Goal: Task Accomplishment & Management: Manage account settings

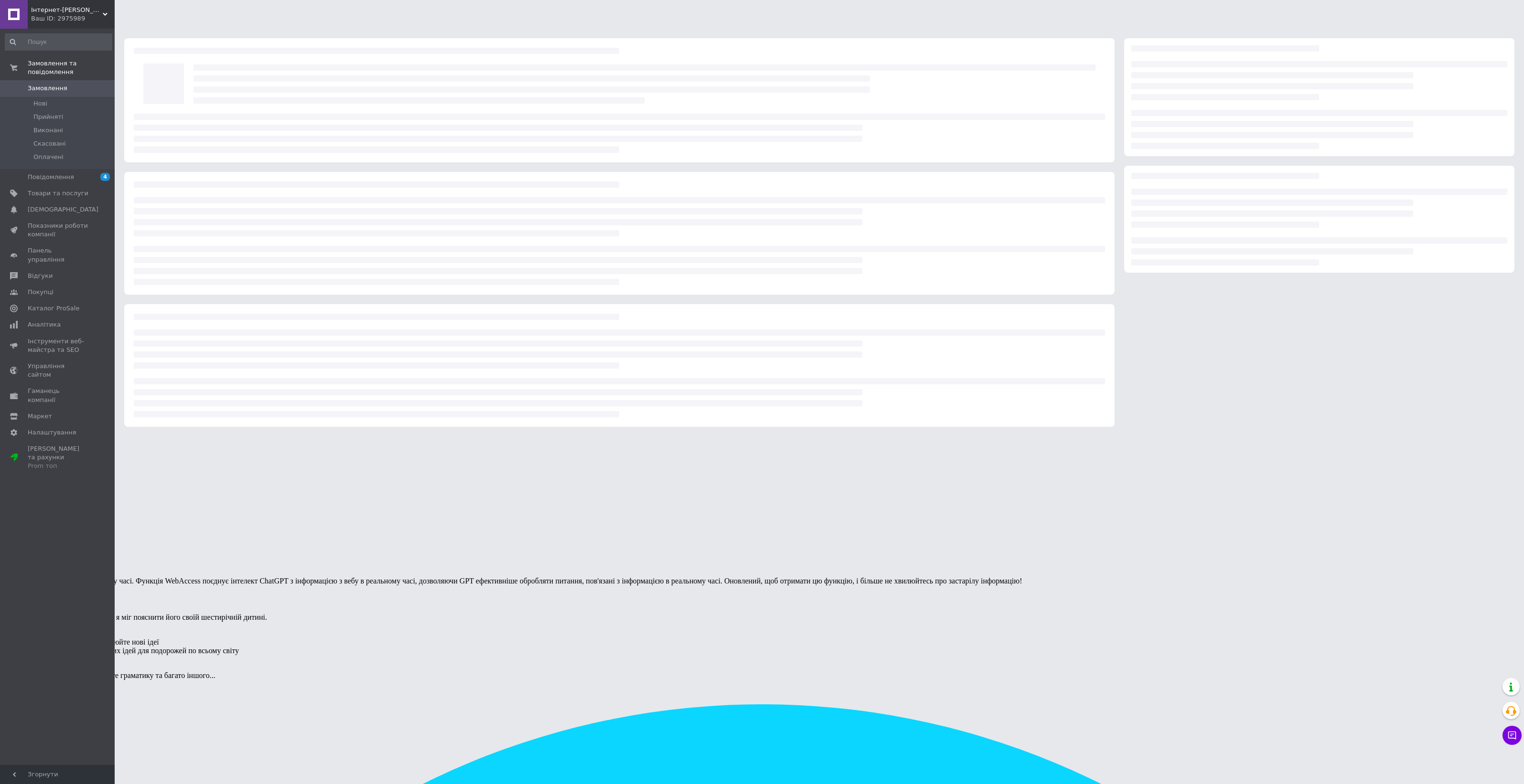
scroll to position [4787, 0]
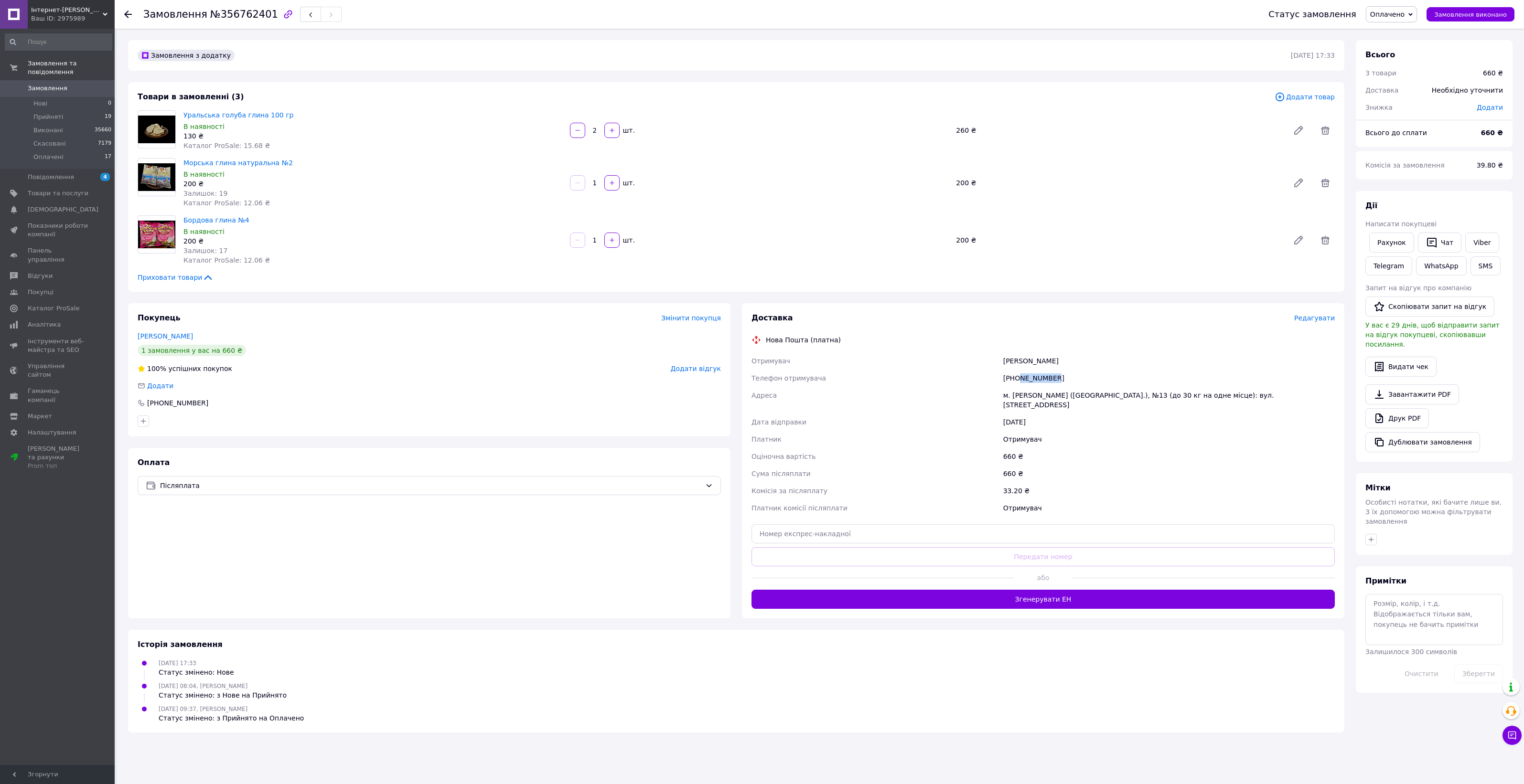
drag, startPoint x: 1018, startPoint y: 376, endPoint x: 1059, endPoint y: 378, distance: 41.0
type textarea "688957736"
click at [1059, 378] on div "[PHONE_NUMBER]" at bounding box center [1169, 378] width 335 height 17
copy div "688957736"
drag, startPoint x: 1001, startPoint y: 359, endPoint x: 1034, endPoint y: 361, distance: 33.1
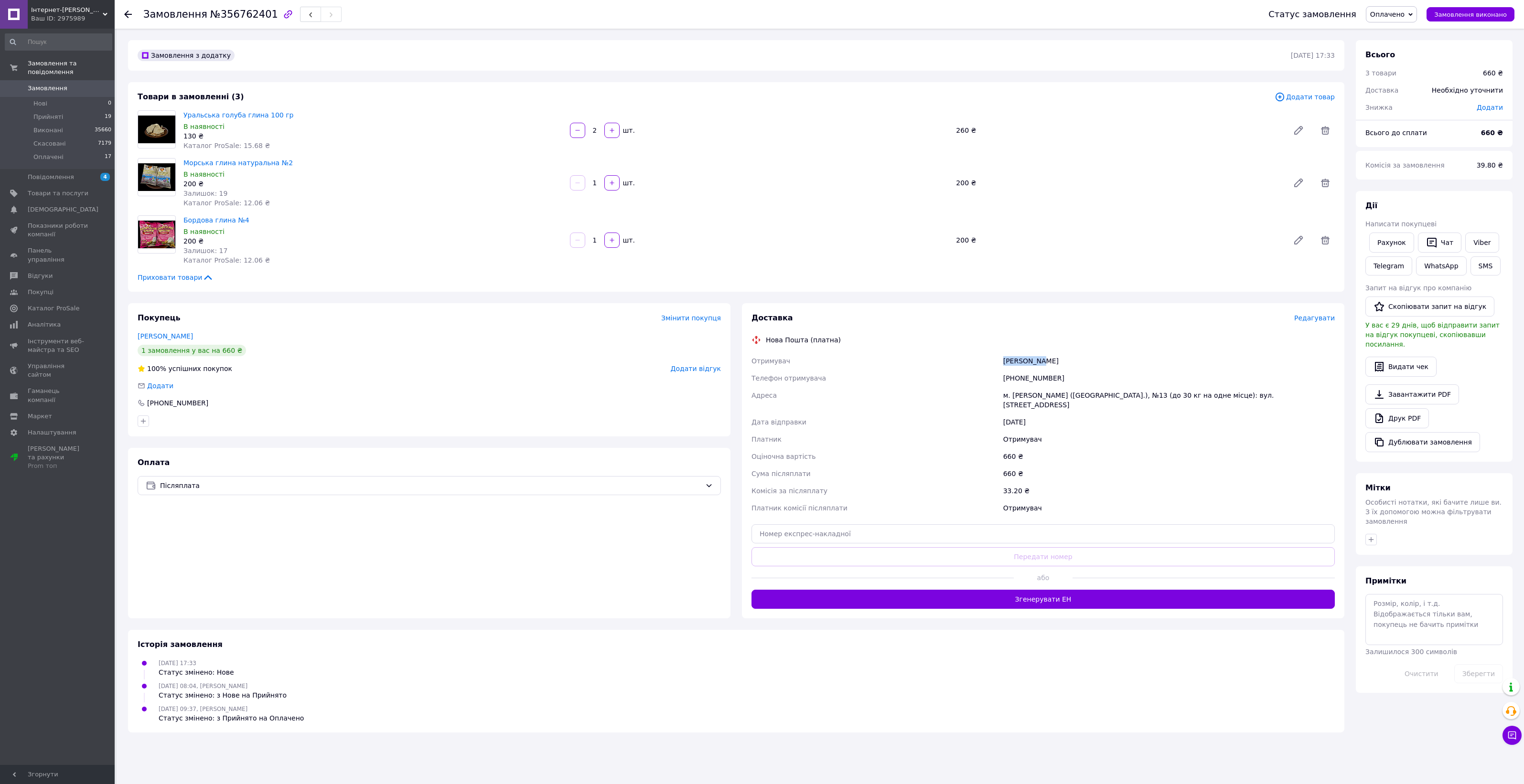
click at [1034, 361] on div "[PERSON_NAME]" at bounding box center [1169, 361] width 335 height 17
copy div "Наліткіна"
click at [1059, 365] on div "Наліткіна Юлія" at bounding box center [1169, 361] width 335 height 17
drag, startPoint x: 1033, startPoint y: 358, endPoint x: 1057, endPoint y: 358, distance: 24.0
click at [1057, 358] on div "Наліткіна Юлія" at bounding box center [1169, 361] width 335 height 17
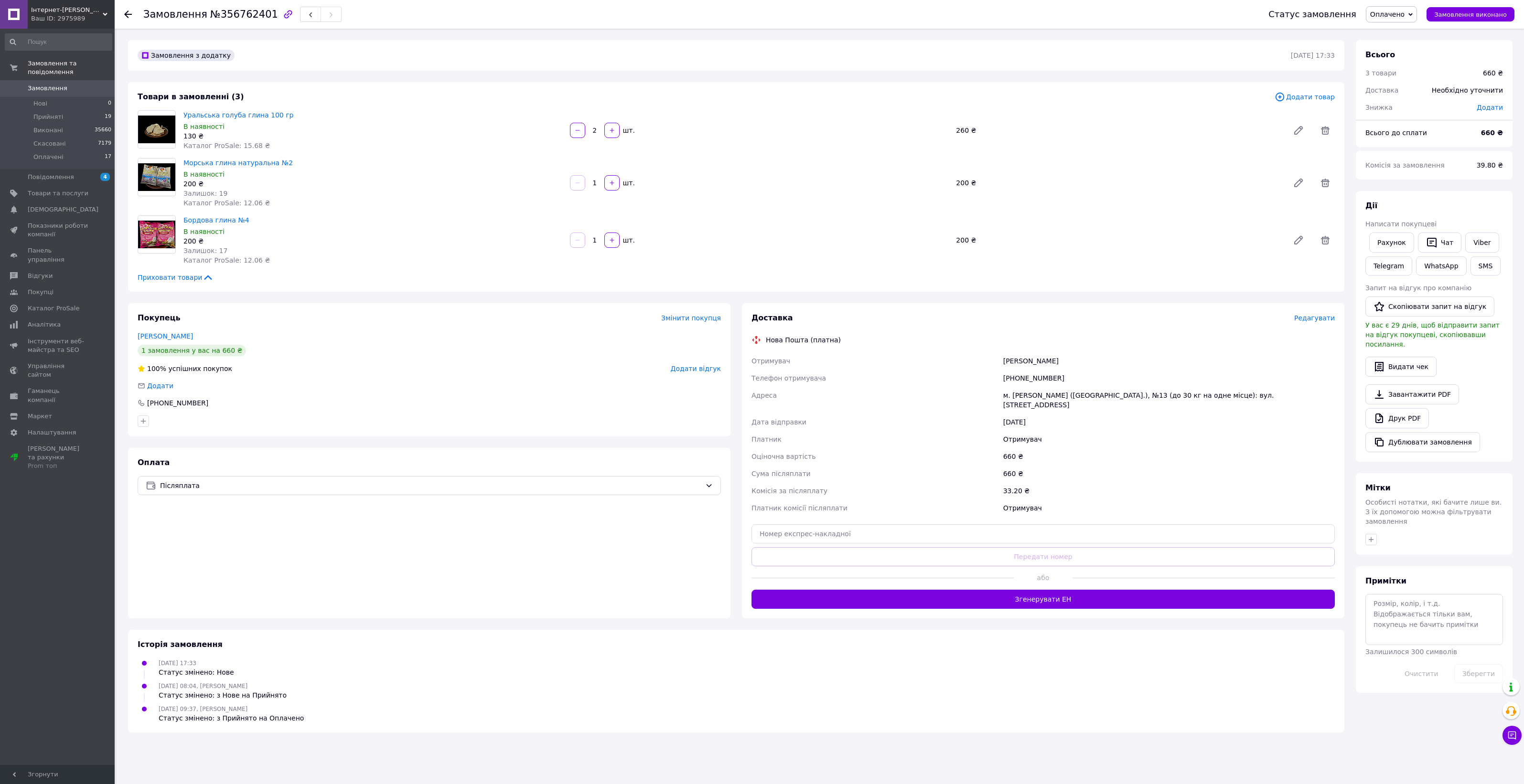
copy div "Юлія"
drag, startPoint x: 1003, startPoint y: 392, endPoint x: 1260, endPoint y: 393, distance: 257.0
click at [1260, 393] on div "м. [GEOGRAPHIC_DATA] ([GEOGRAPHIC_DATA].), №13 (до 30 кг на одне місце): вул. […" at bounding box center [1169, 400] width 335 height 27
copy div "м. [GEOGRAPHIC_DATA] ([GEOGRAPHIC_DATA].), №13 (до 30 кг на одне місце): вул. […"
click at [1415, 594] on textarea at bounding box center [1434, 620] width 138 height 51
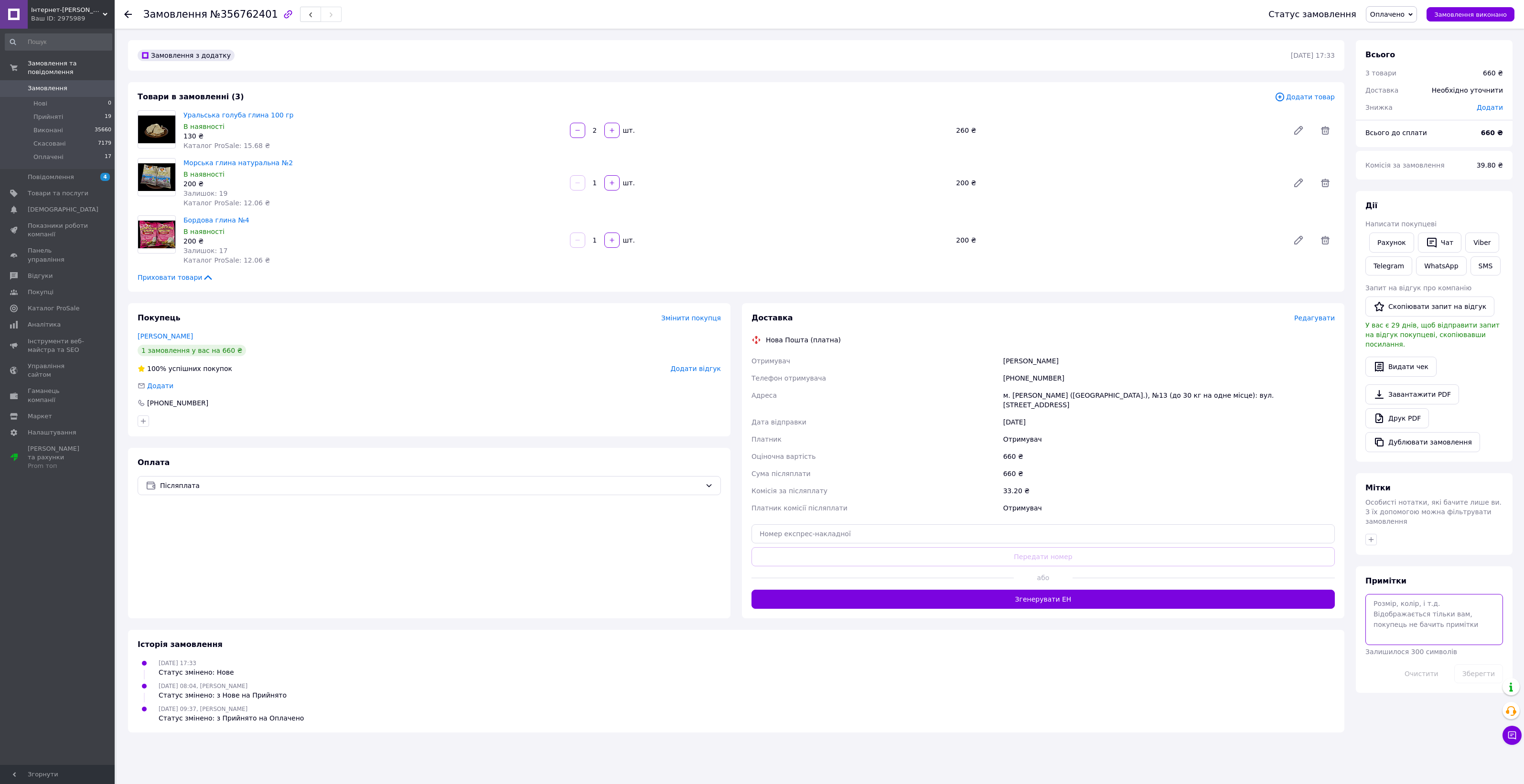
paste textarea "20451225294334"
type textarea "20451225294334"
click at [1473, 664] on button "Зберегти" at bounding box center [1478, 673] width 49 height 19
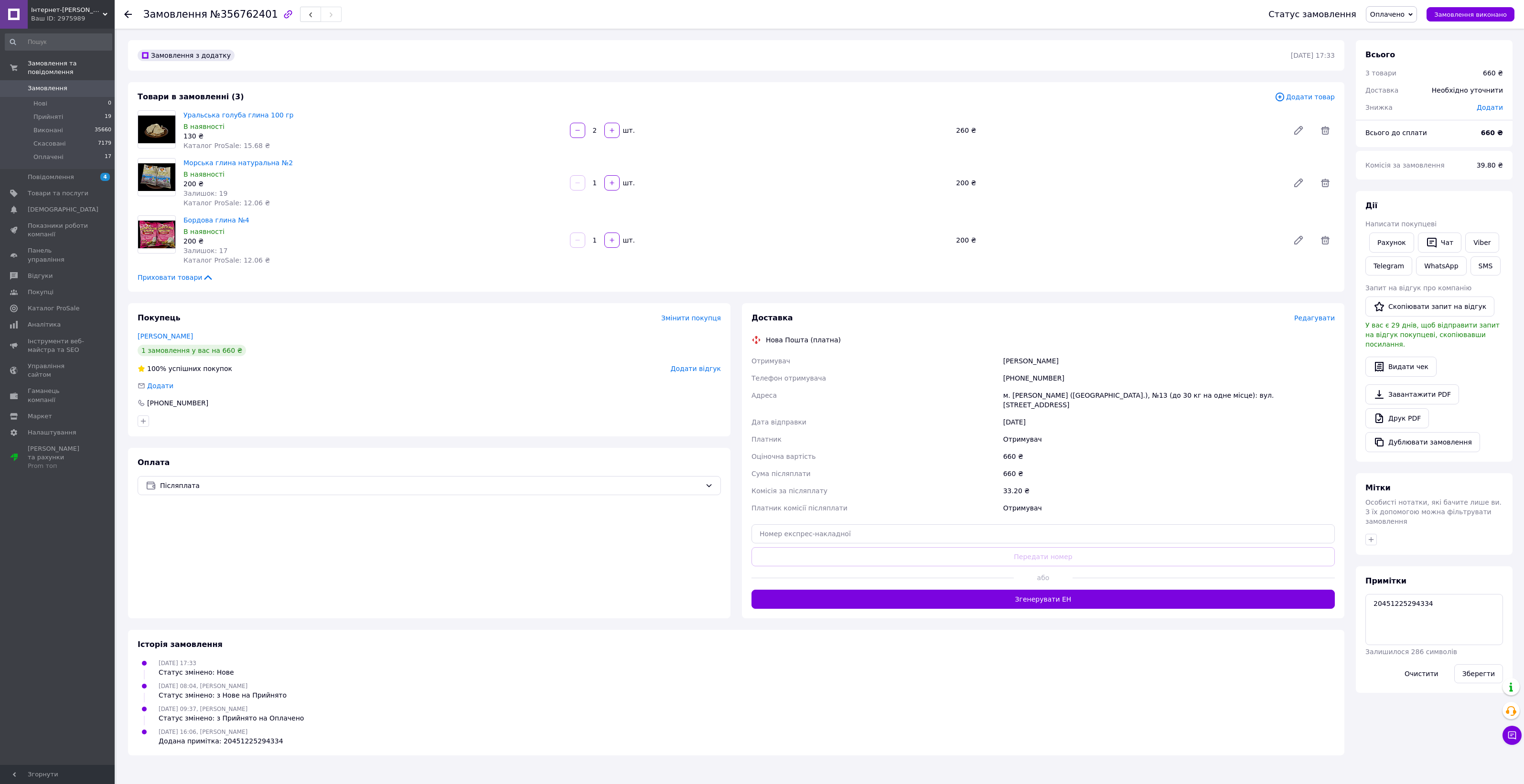
click at [54, 84] on span "Замовлення" at bounding box center [47, 88] width 40 height 9
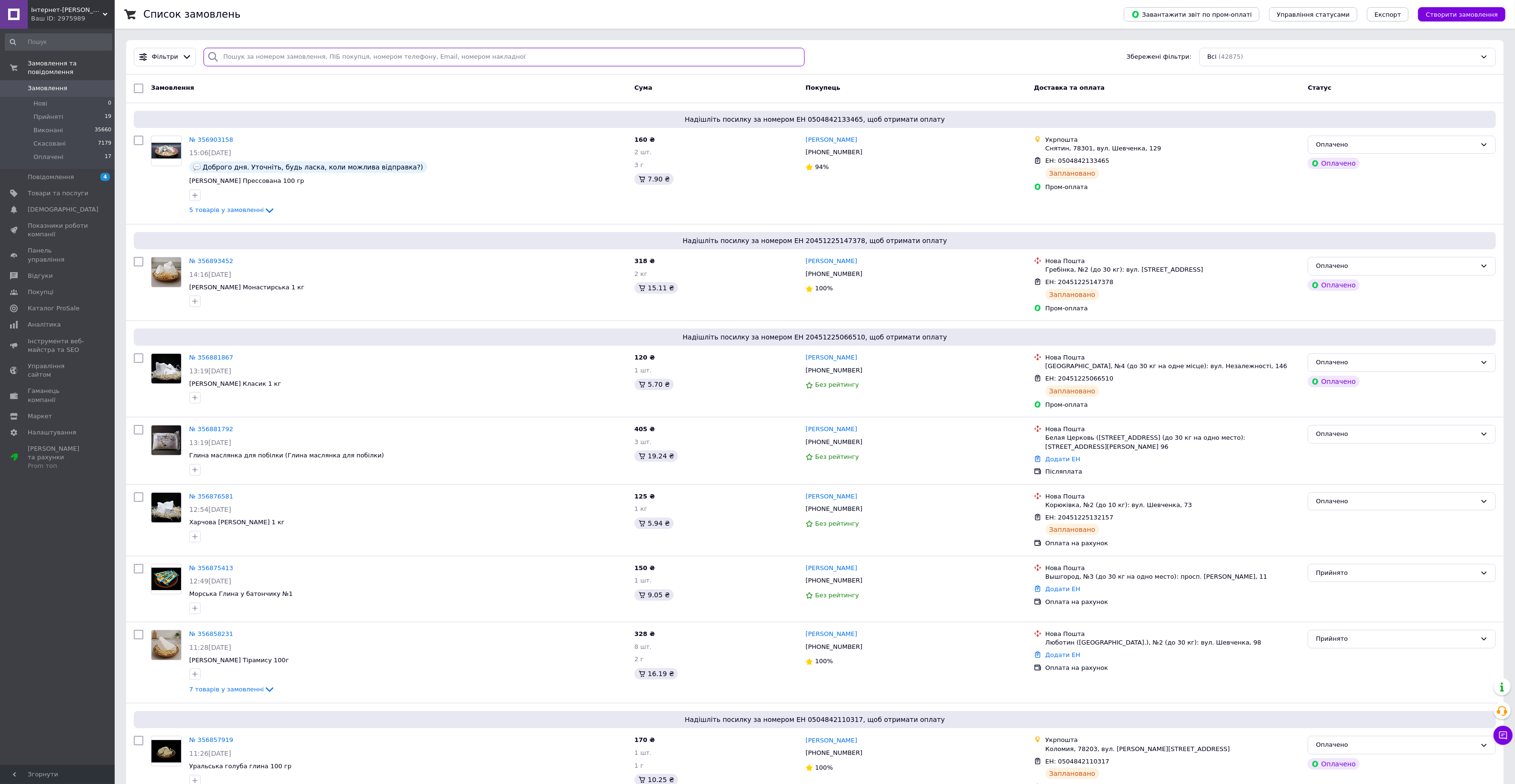
click at [316, 53] on input "search" at bounding box center [504, 57] width 601 height 18
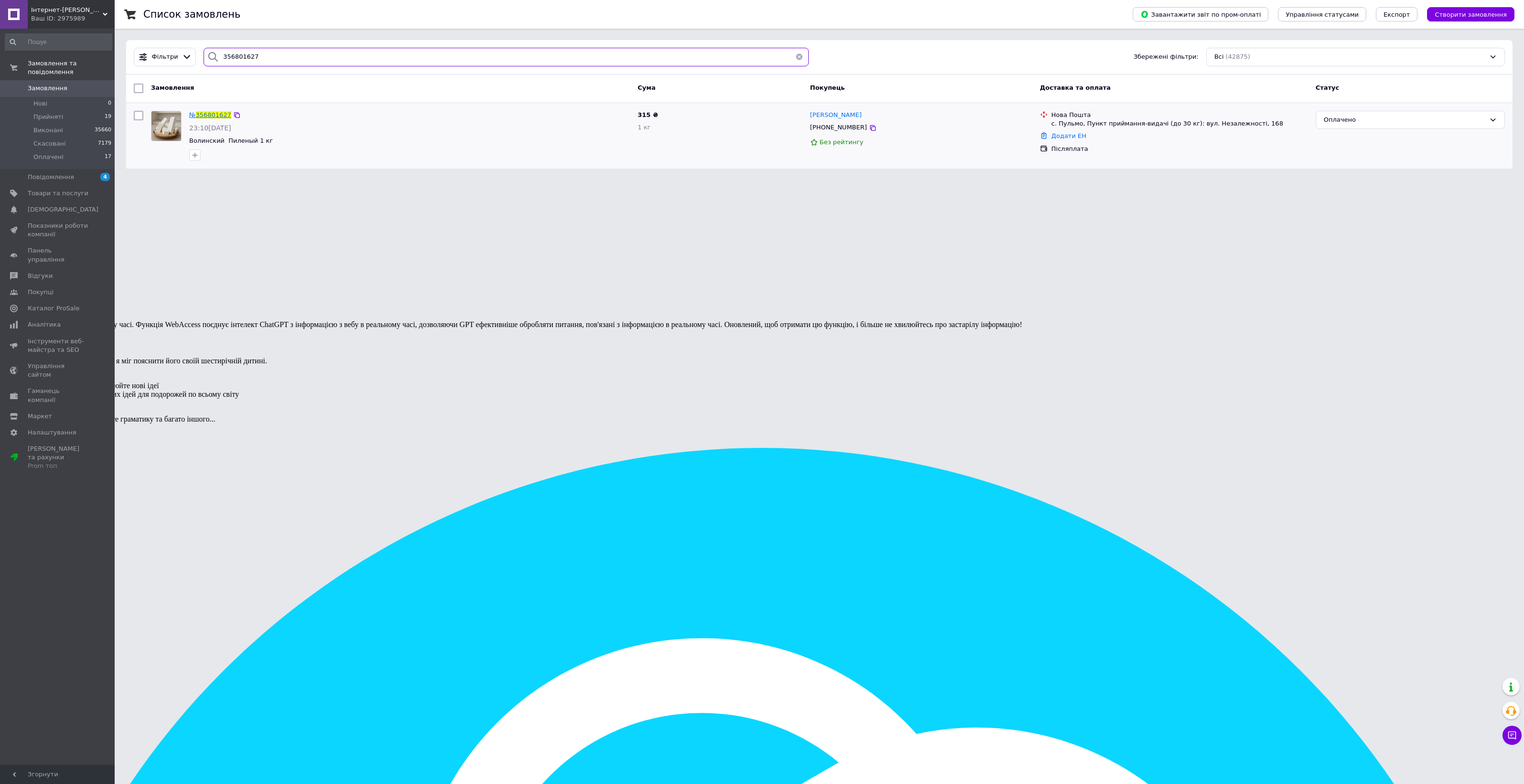
type input "356801627"
click at [205, 112] on span "356801627" at bounding box center [214, 115] width 35 height 7
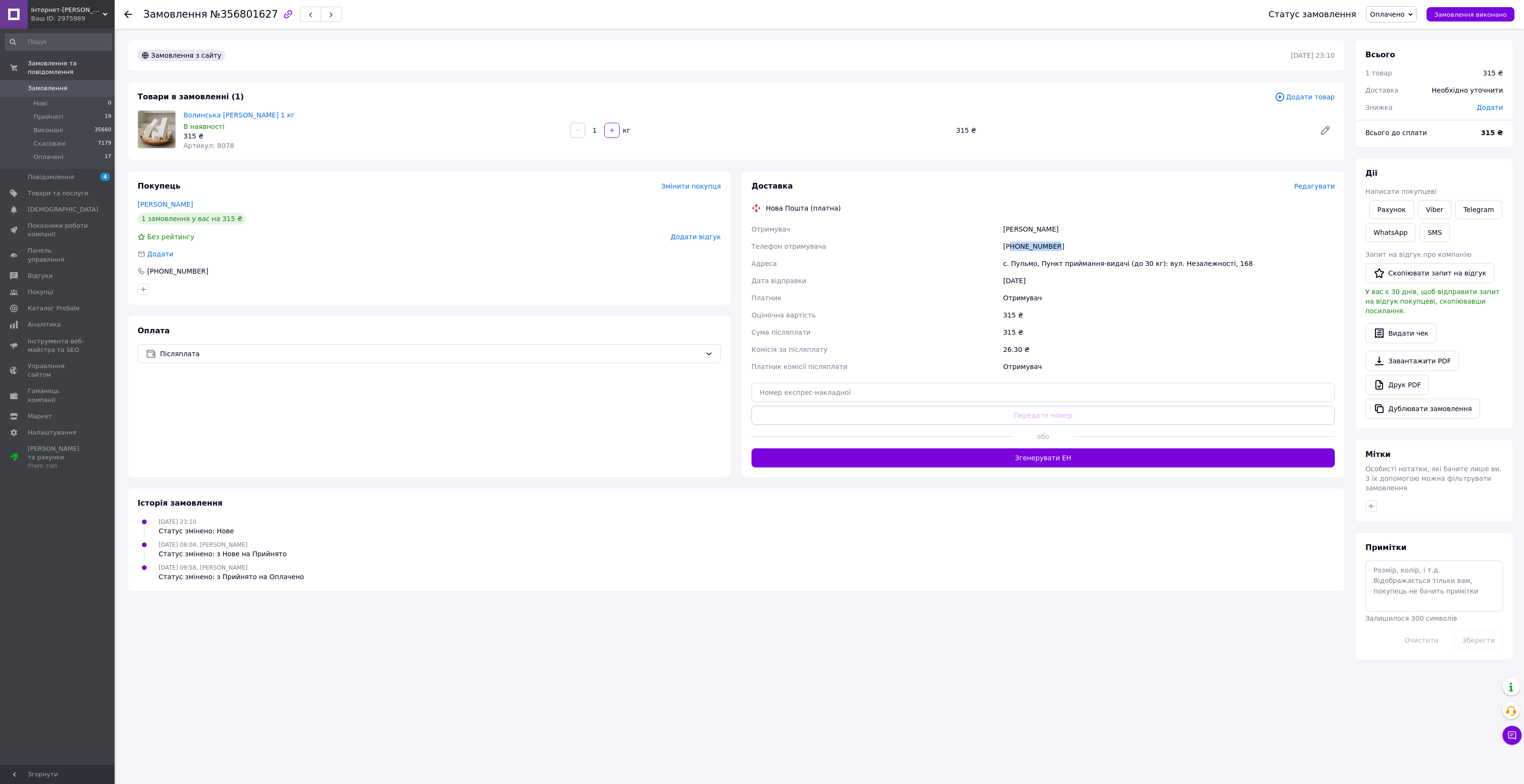
drag, startPoint x: 1013, startPoint y: 244, endPoint x: 1059, endPoint y: 247, distance: 46.1
click at [1059, 247] on div "[PHONE_NUMBER]" at bounding box center [1169, 246] width 335 height 17
copy div "80967993653"
drag, startPoint x: 1002, startPoint y: 228, endPoint x: 1031, endPoint y: 232, distance: 29.3
click at [1031, 232] on div "Цюрняк Богдан" at bounding box center [1169, 229] width 335 height 17
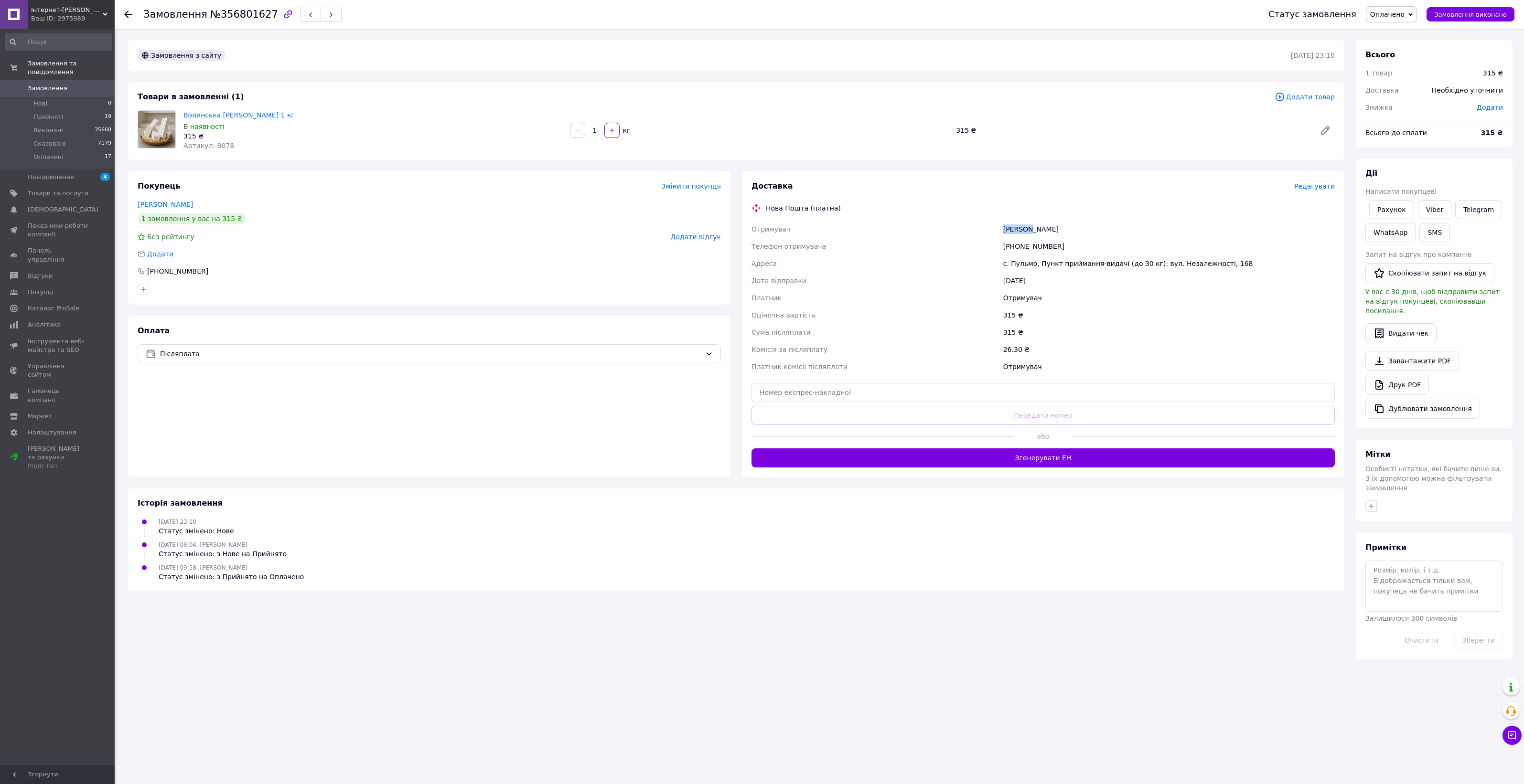
copy div "Цюрняк"
click at [1034, 228] on div "Цюрняк Богдан" at bounding box center [1169, 229] width 335 height 17
drag, startPoint x: 1041, startPoint y: 232, endPoint x: 1055, endPoint y: 232, distance: 14.0
click at [1055, 232] on div "Цюрняк Богдан" at bounding box center [1169, 229] width 335 height 17
copy div "Богдан"
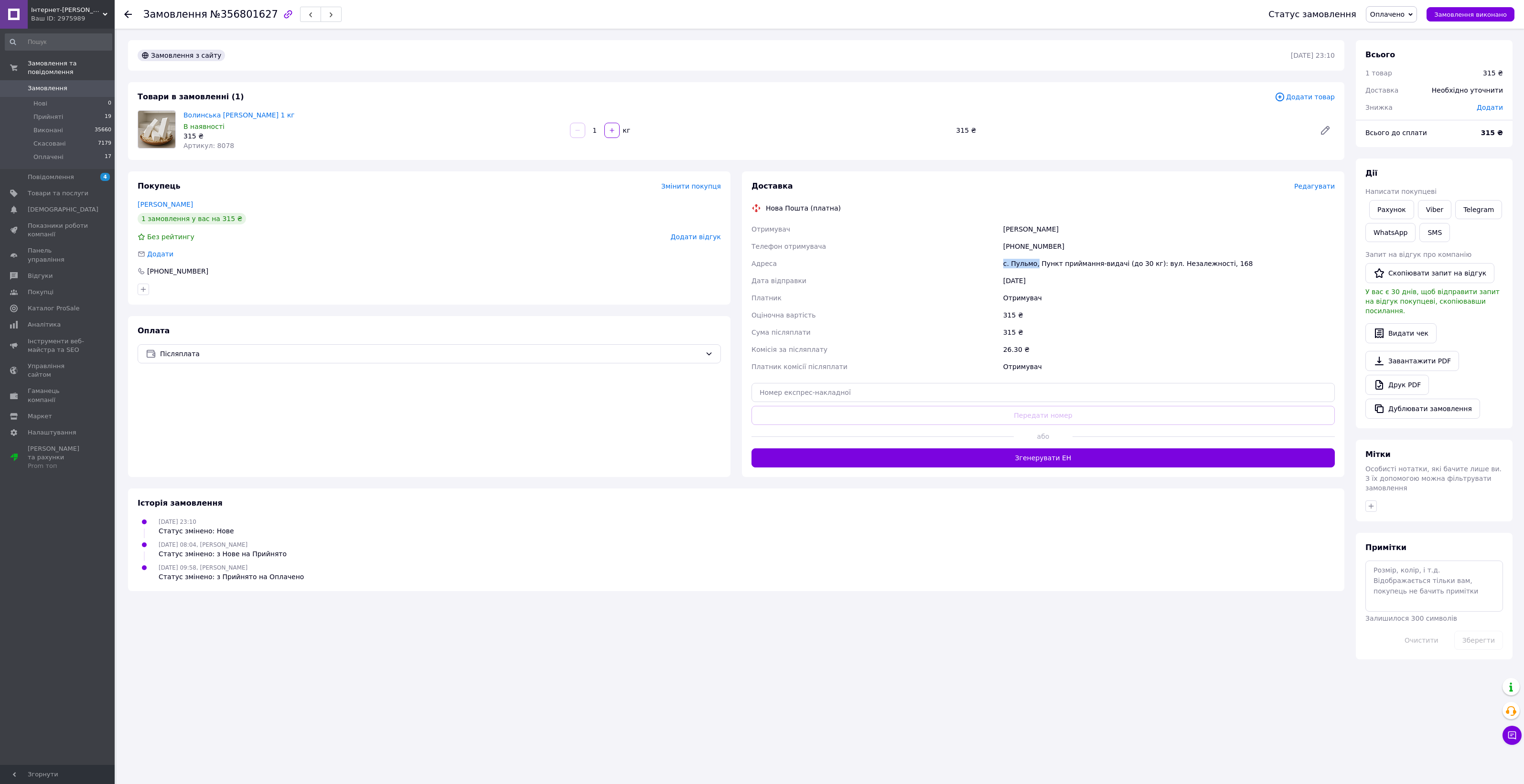
drag, startPoint x: 1003, startPoint y: 259, endPoint x: 1034, endPoint y: 260, distance: 31.0
click at [1034, 260] on div "с. Пульмо, Пункт приймання-видачі (до 30 кг): вул. Незалежності, 168" at bounding box center [1169, 263] width 335 height 17
copy div "с. Пульмо,"
click at [1414, 571] on textarea at bounding box center [1434, 586] width 138 height 51
paste textarea "20451225297963"
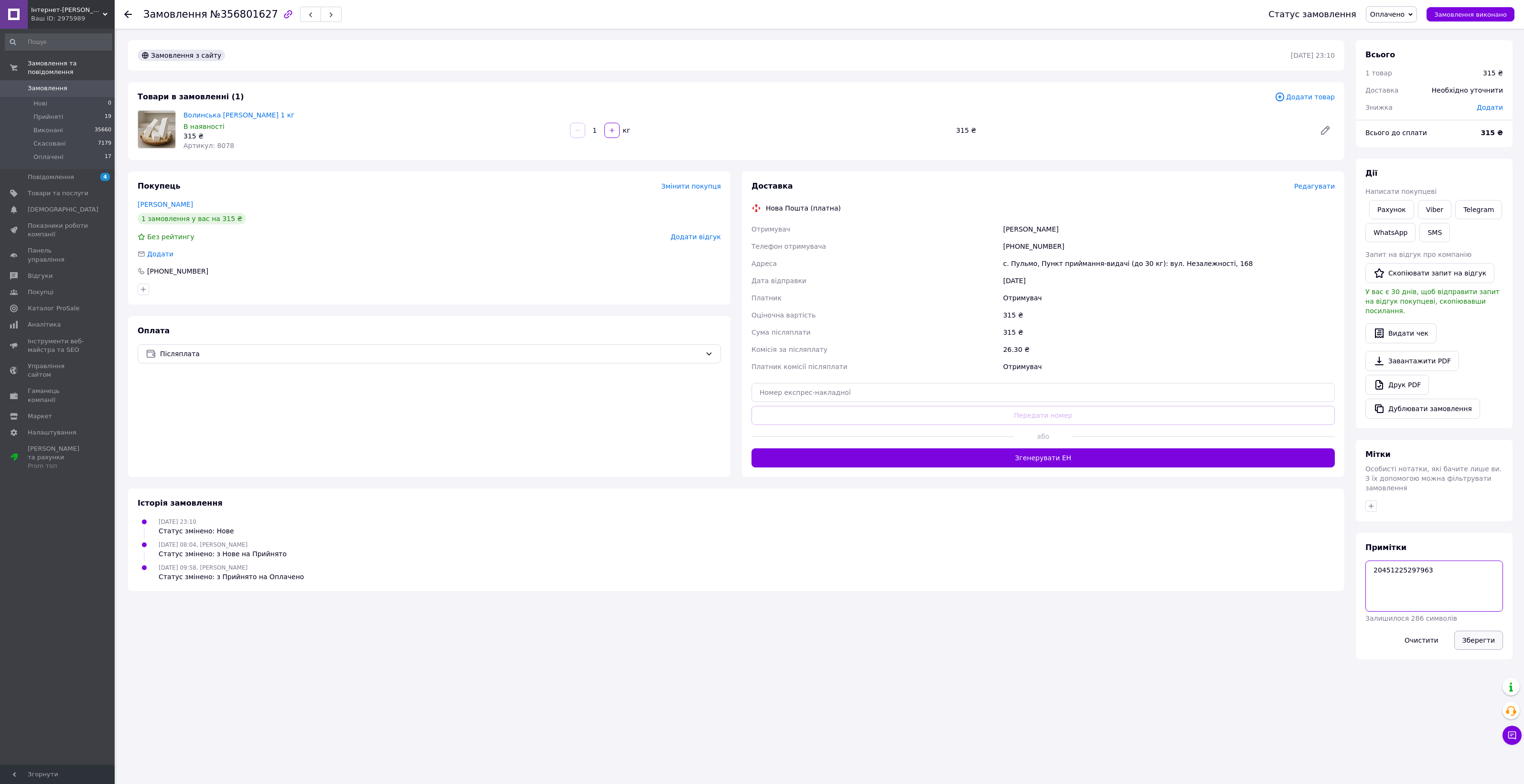
type textarea "20451225297963"
click at [1494, 631] on button "Зберегти" at bounding box center [1478, 640] width 49 height 19
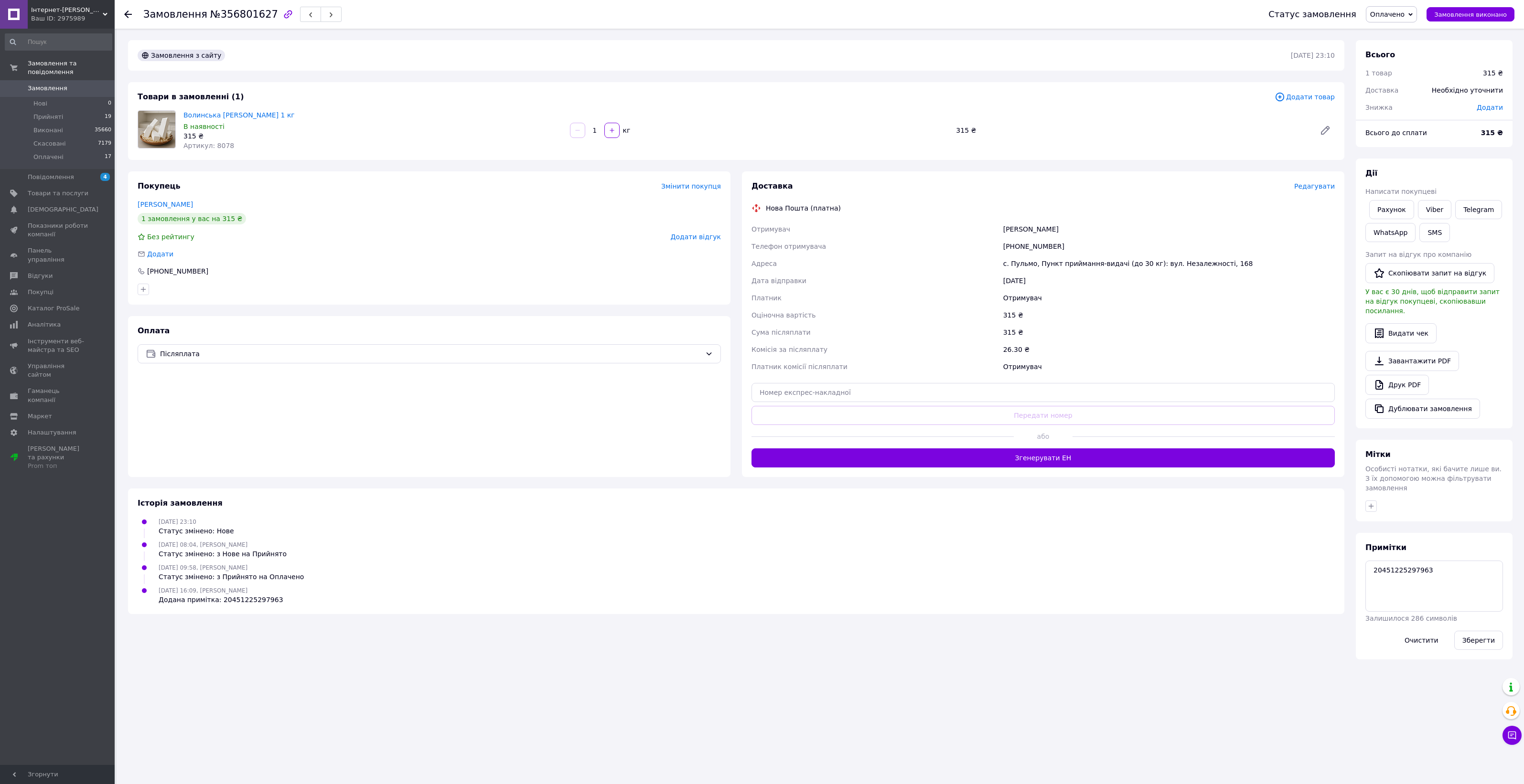
click at [43, 84] on span "Замовлення" at bounding box center [47, 88] width 40 height 9
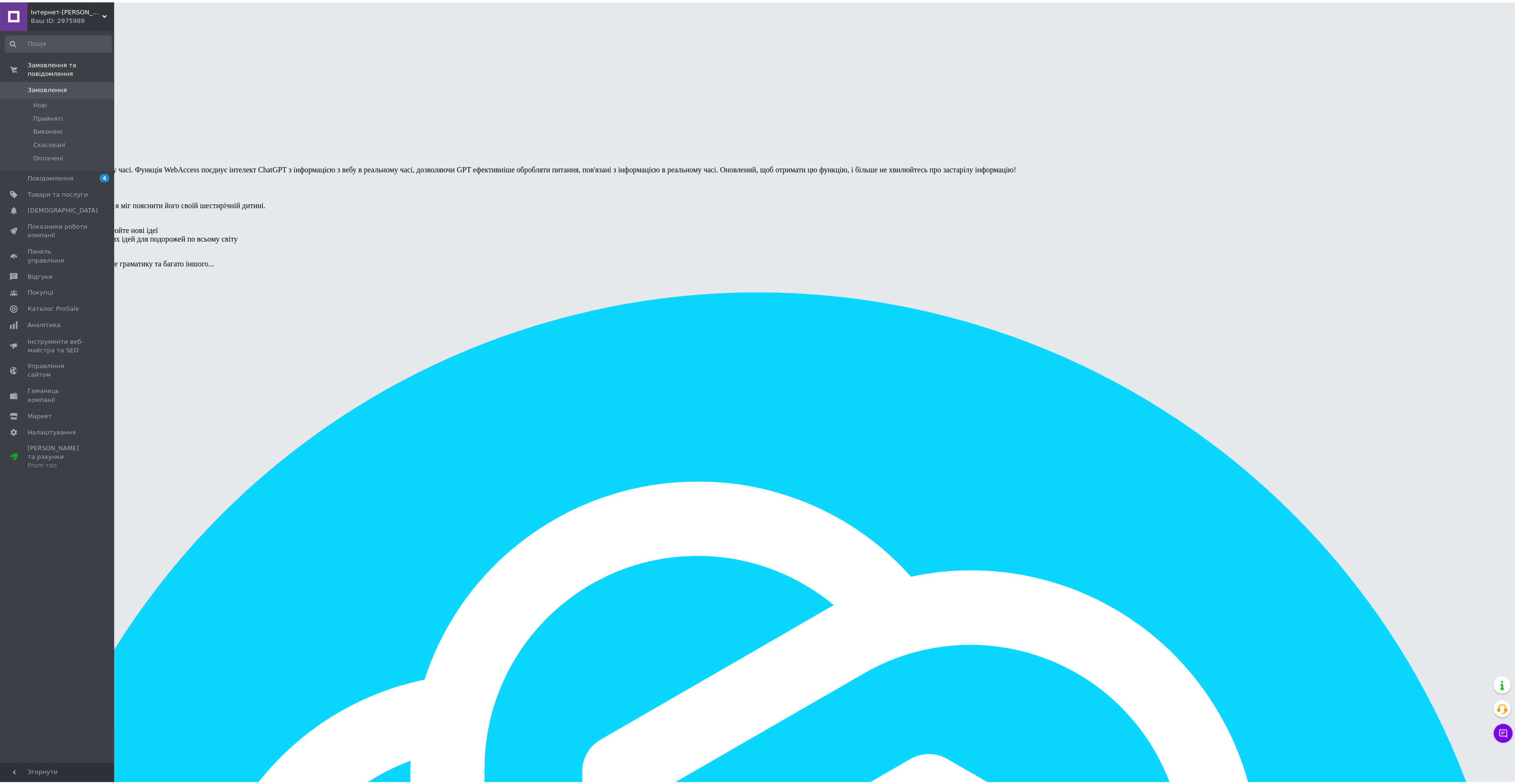
scroll to position [4787, 0]
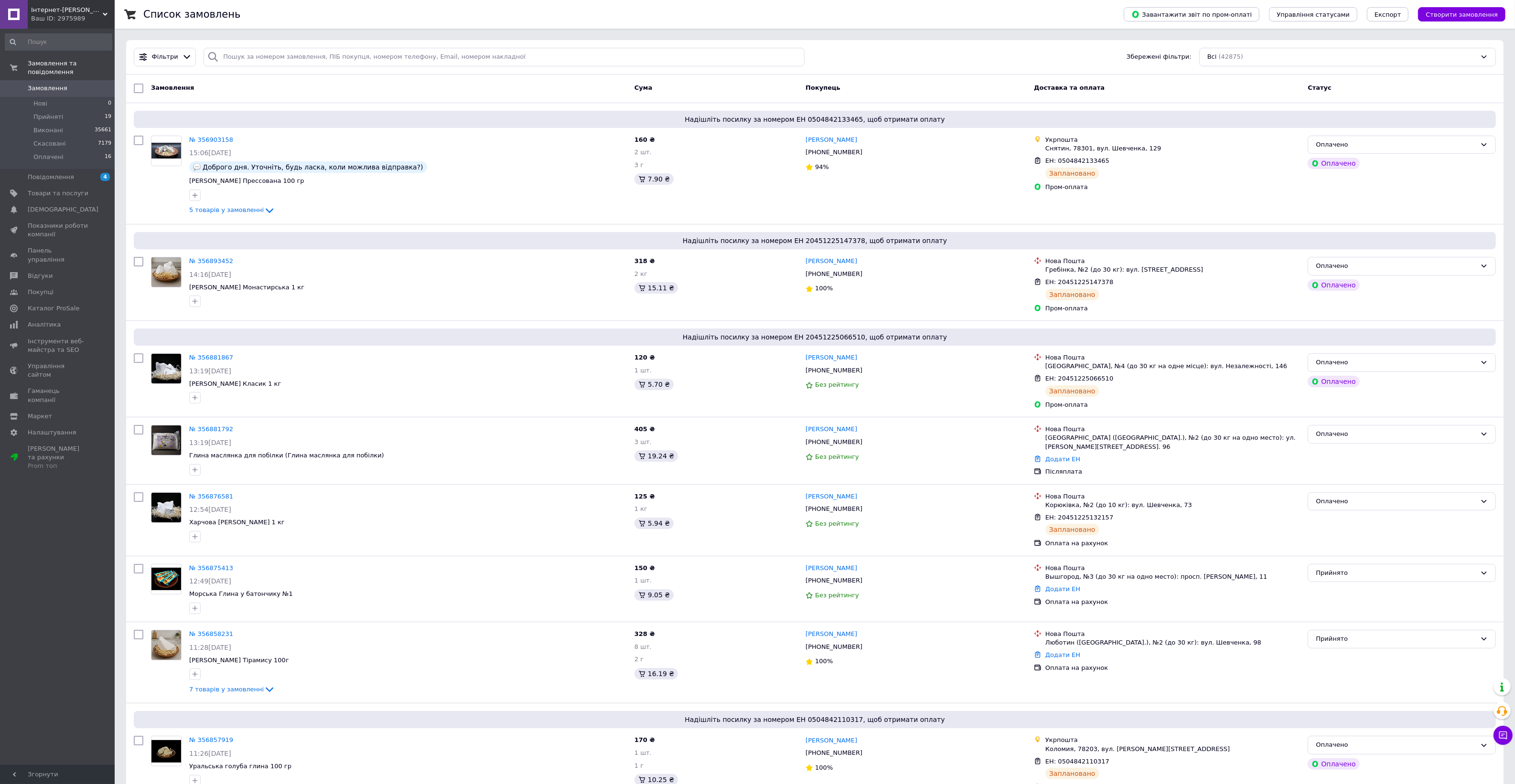
click at [37, 80] on link "Замовлення 0" at bounding box center [59, 88] width 117 height 16
